Goal: Complete application form

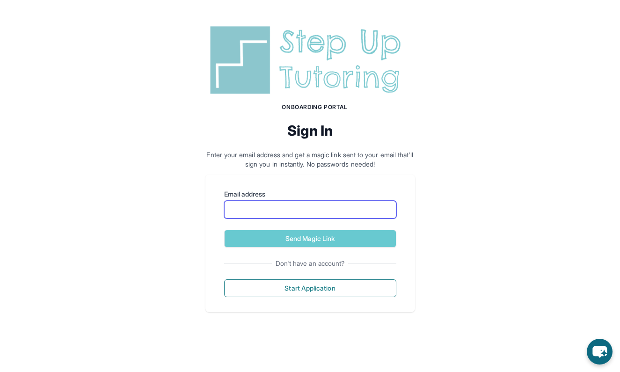
click at [344, 212] on input "Email address" at bounding box center [310, 210] width 172 height 18
type input "**********"
click at [310, 238] on button "Send Magic Link" at bounding box center [310, 239] width 172 height 18
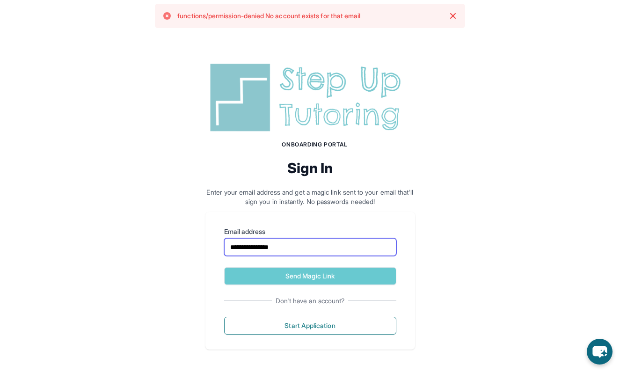
scroll to position [6, 0]
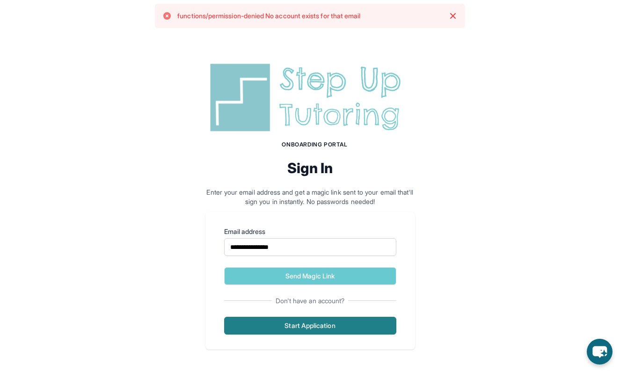
click at [340, 331] on button "Start Application" at bounding box center [310, 326] width 172 height 18
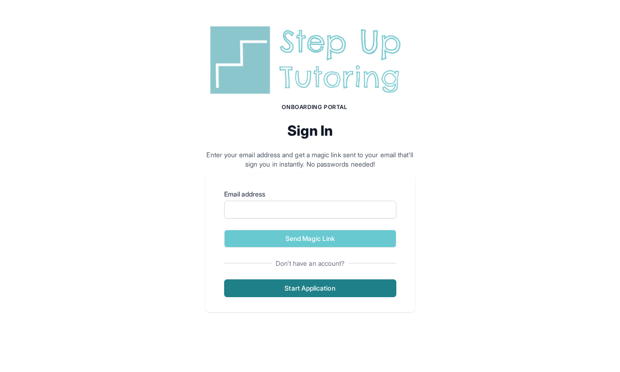
click at [344, 287] on button "Start Application" at bounding box center [310, 288] width 172 height 18
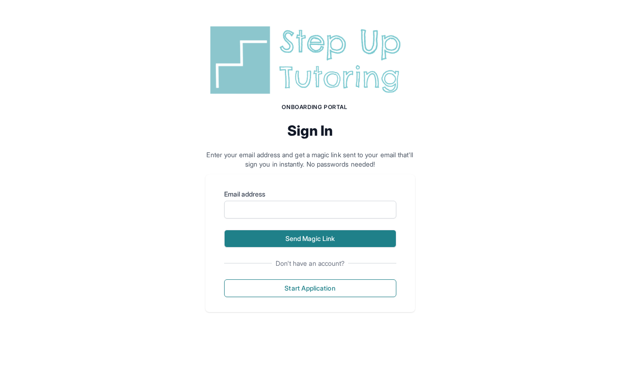
click at [327, 240] on button "Send Magic Link" at bounding box center [310, 239] width 172 height 18
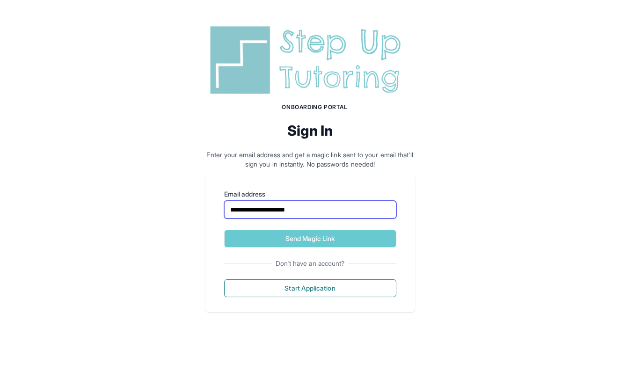
type input "**********"
click at [310, 238] on button "Send Magic Link" at bounding box center [310, 239] width 172 height 18
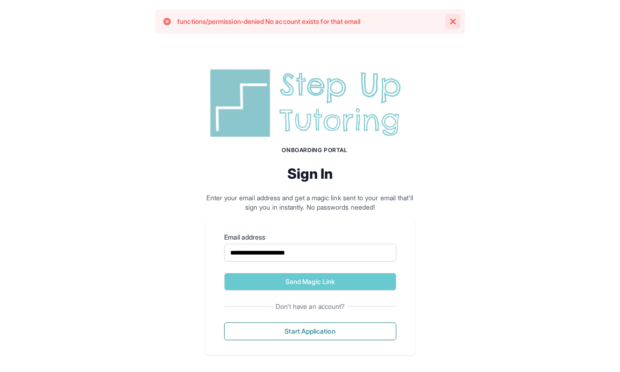
click at [449, 22] on icon "button" at bounding box center [452, 21] width 9 height 9
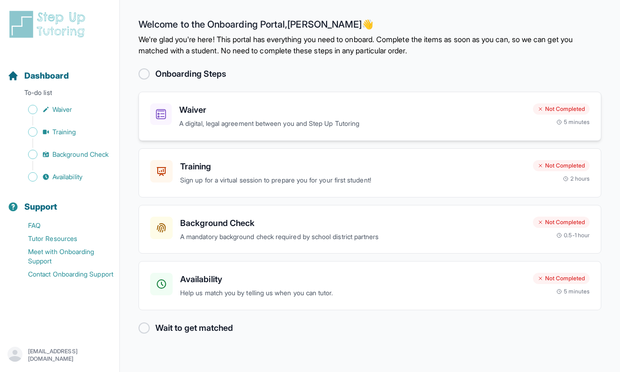
click at [465, 120] on p "A digital, legal agreement between you and Step Up Tutoring" at bounding box center [352, 123] width 346 height 11
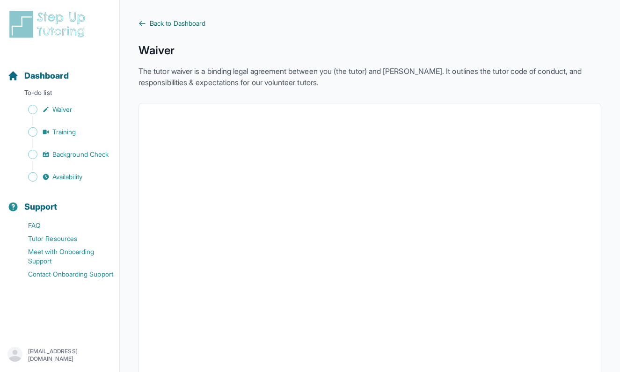
click at [193, 22] on span "Back to Dashboard" at bounding box center [178, 23] width 56 height 9
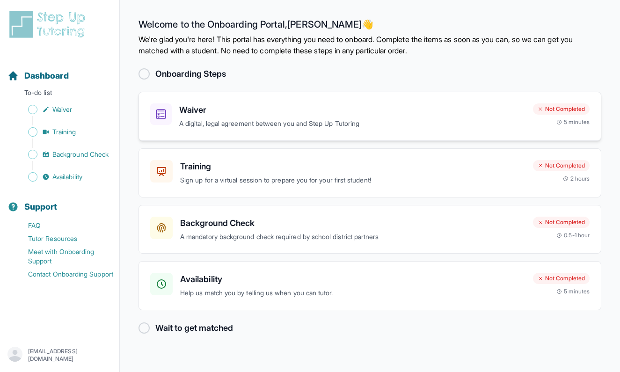
click at [343, 139] on div "Waiver A digital, legal agreement between you and Step Up Tutoring Not Complete…" at bounding box center [369, 116] width 463 height 49
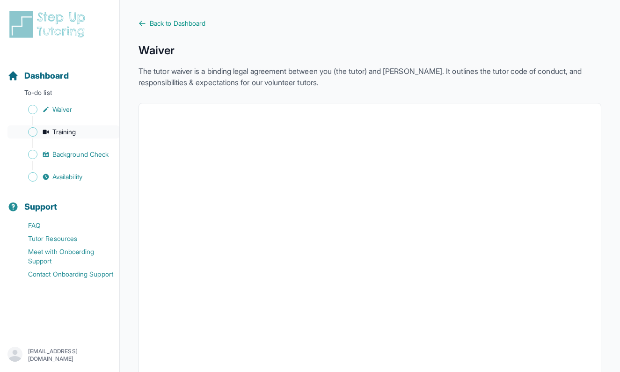
click at [62, 135] on span "Training" at bounding box center [64, 131] width 24 height 9
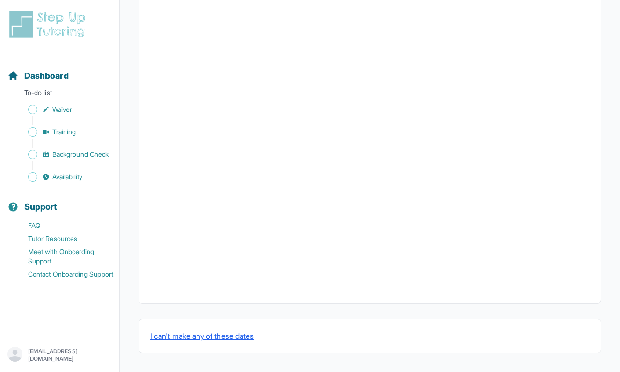
scroll to position [287, 0]
click at [227, 337] on button "I can't make any of these dates" at bounding box center [201, 335] width 103 height 11
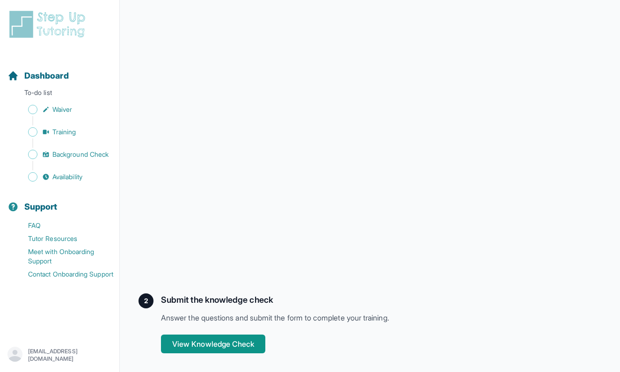
scroll to position [174, 0]
